Goal: Task Accomplishment & Management: Manage account settings

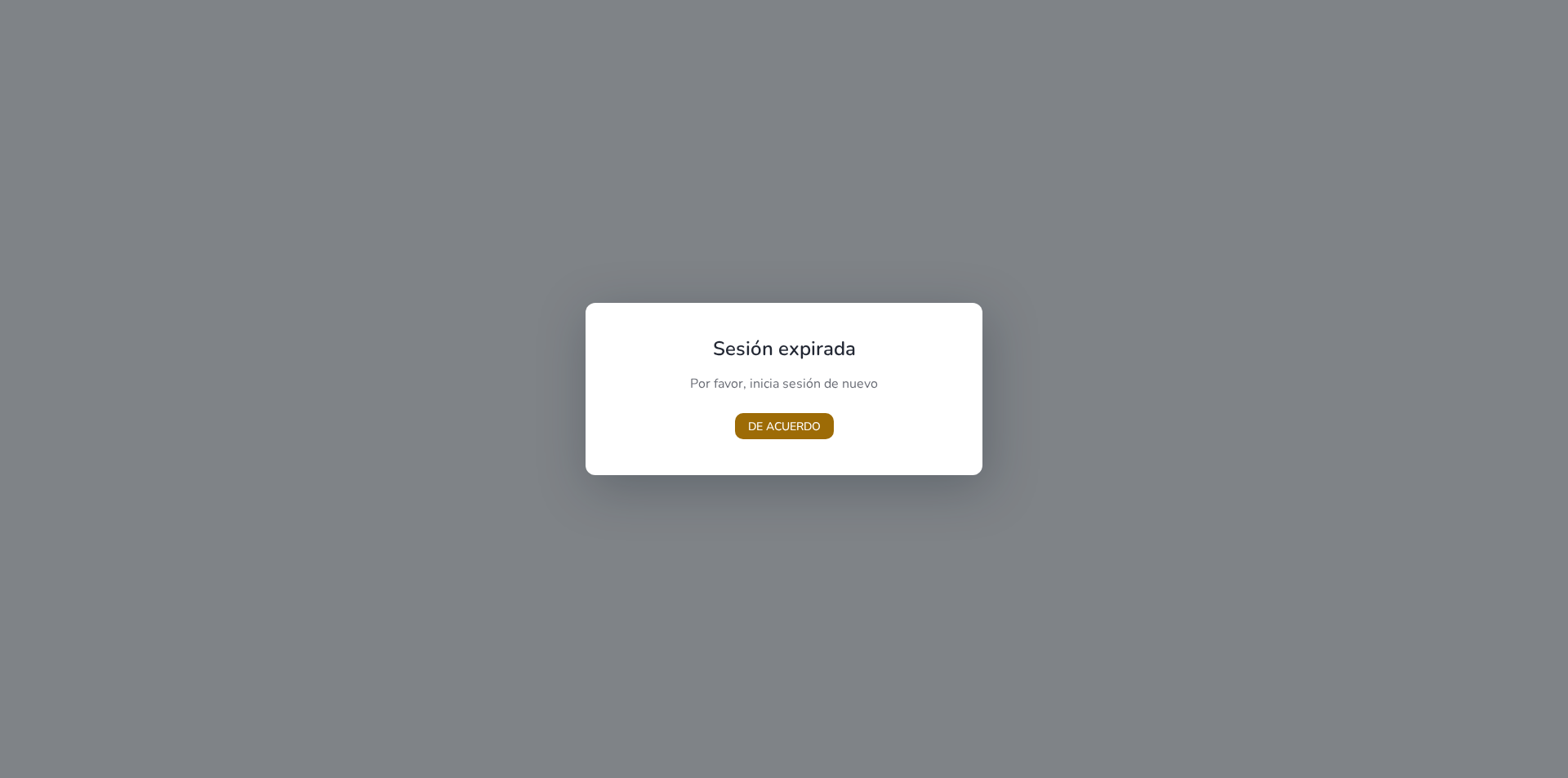
click at [784, 424] on font "DE ACUERDO" at bounding box center [784, 427] width 73 height 16
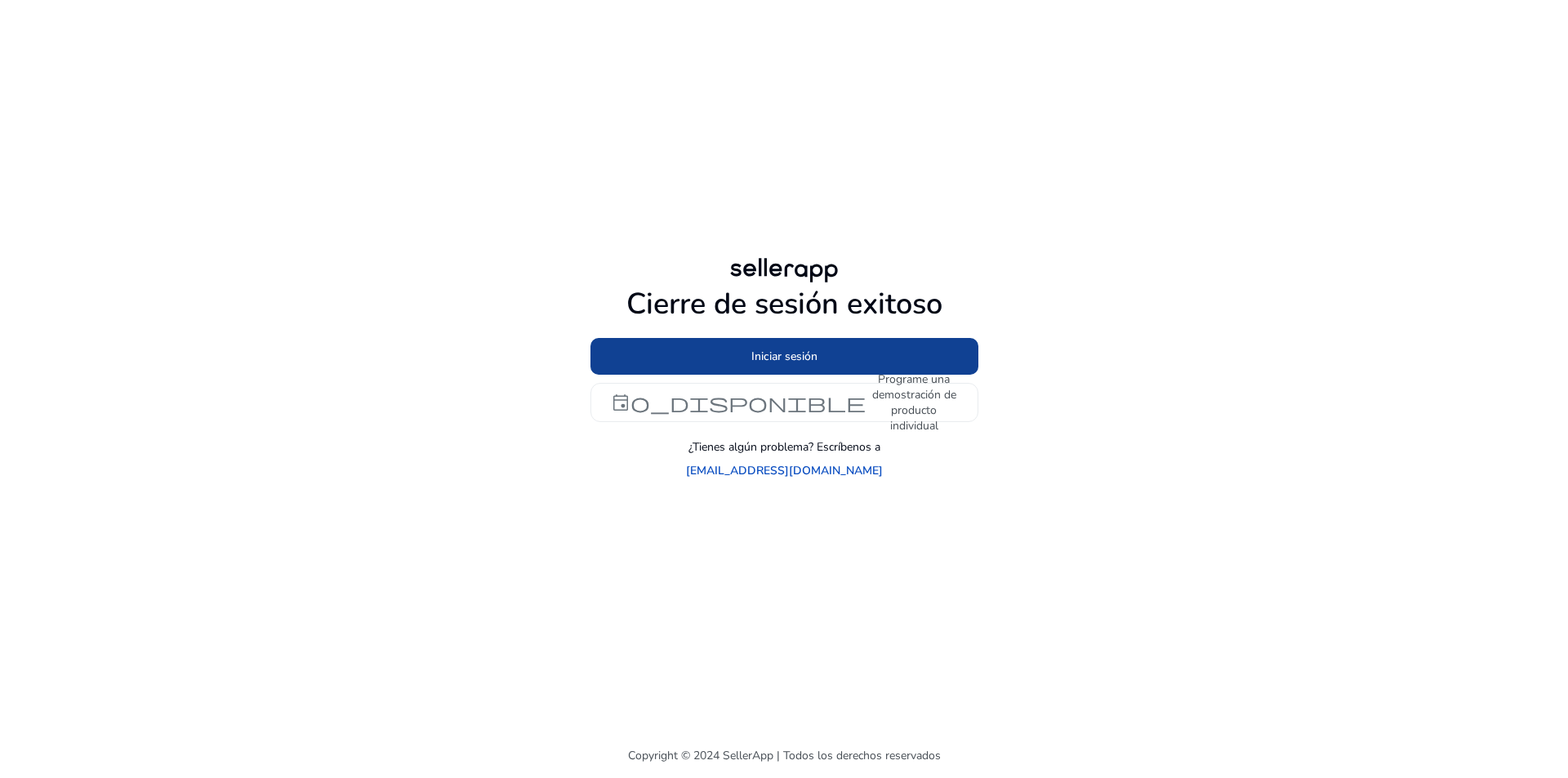
click at [790, 364] on font "Iniciar sesión" at bounding box center [784, 357] width 66 height 16
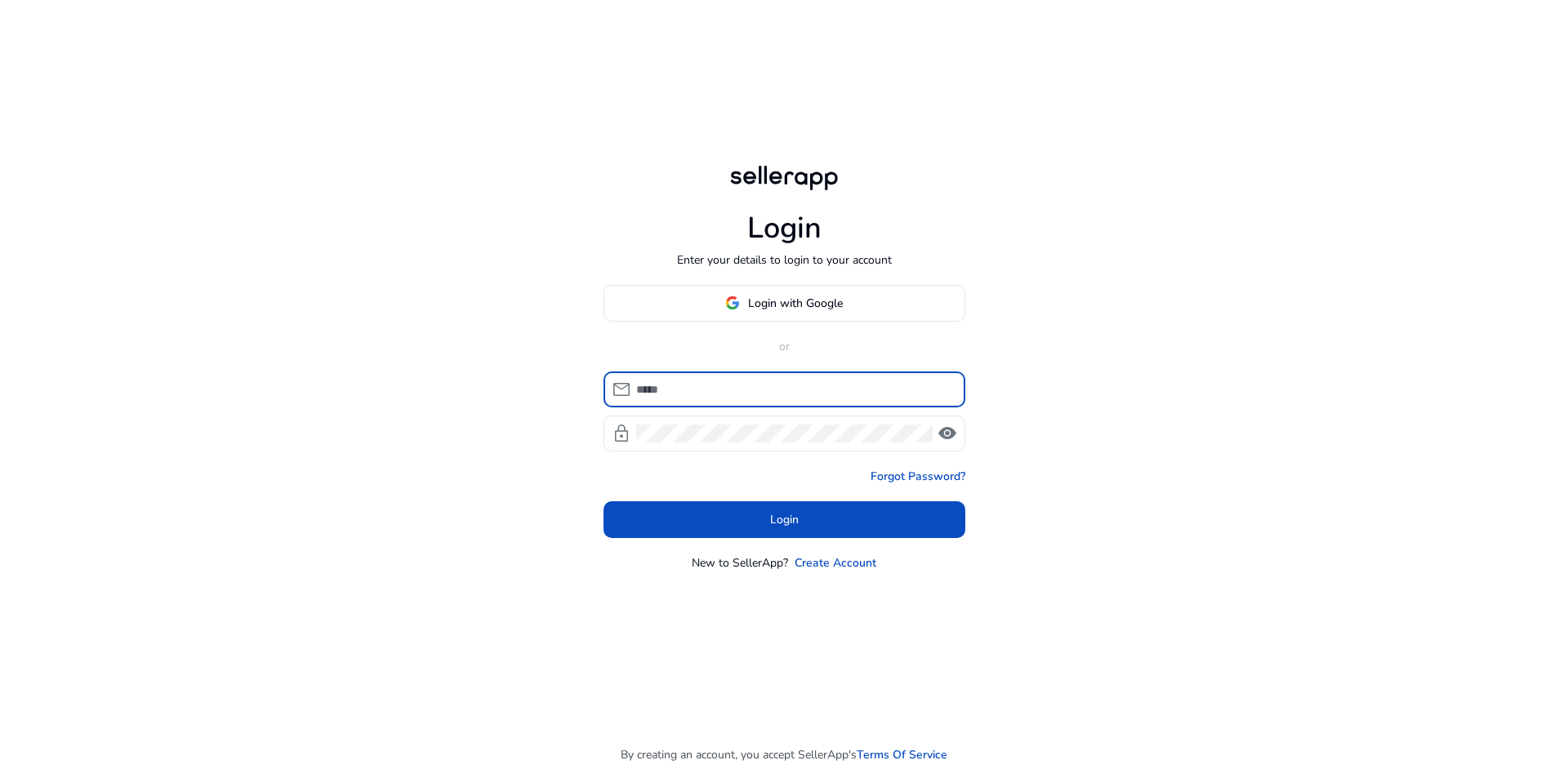
type input "**********"
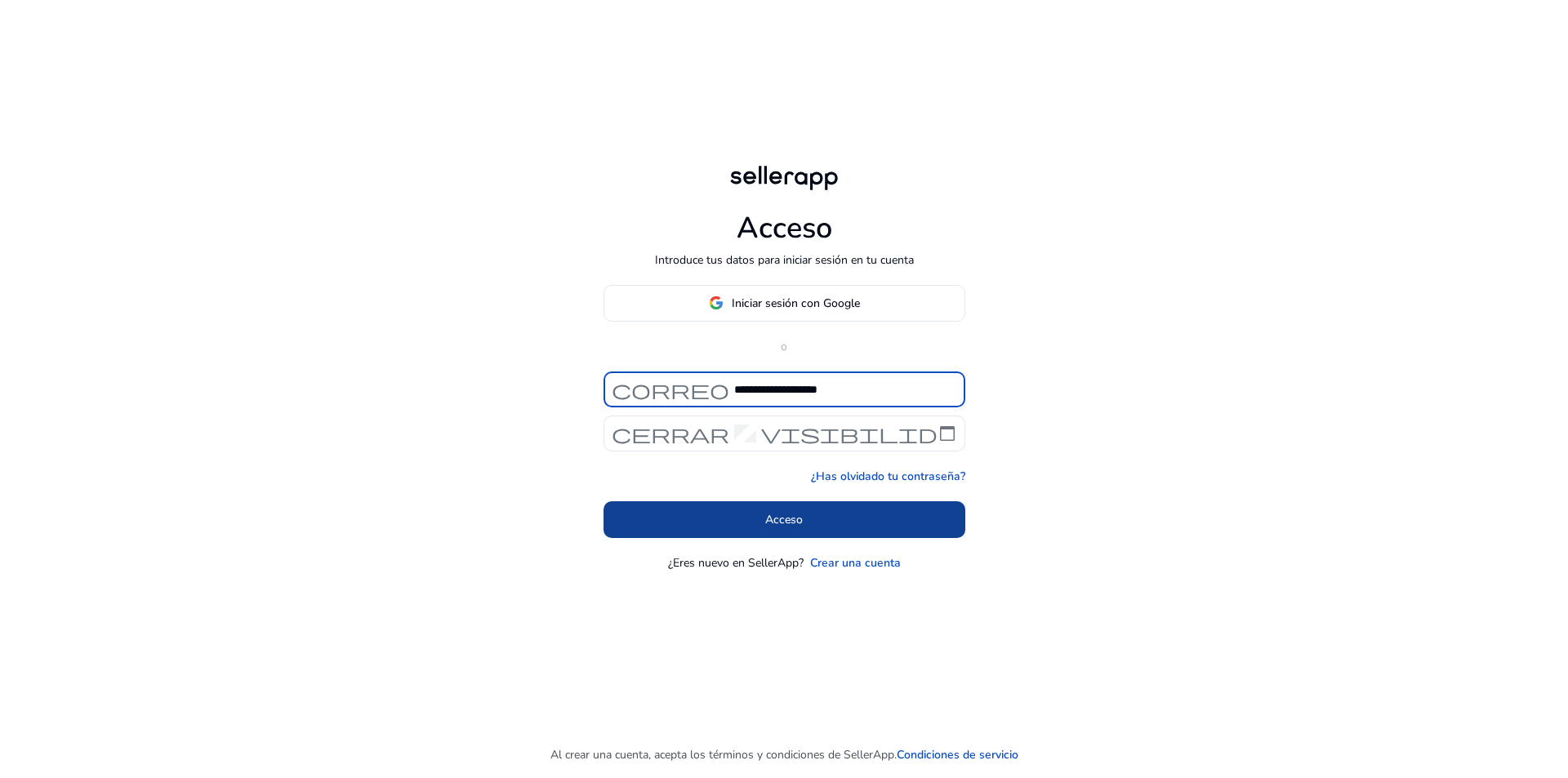
click at [788, 511] on font "Acceso" at bounding box center [784, 520] width 37 height 17
